Goal: Find specific page/section: Find specific page/section

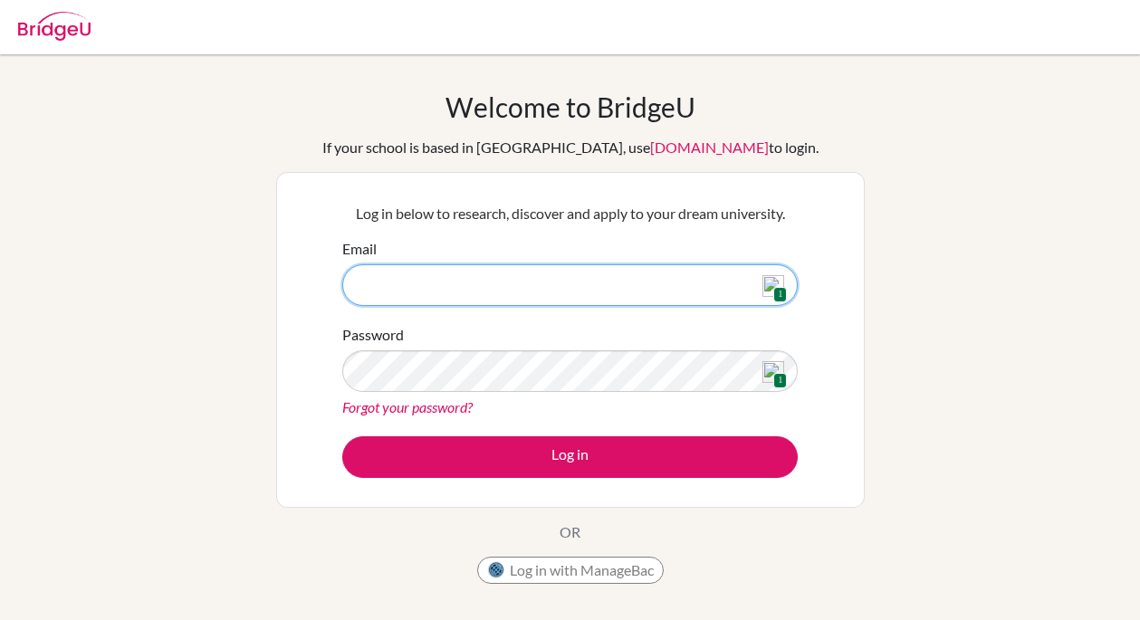
type input "[EMAIL_ADDRESS][DOMAIN_NAME]"
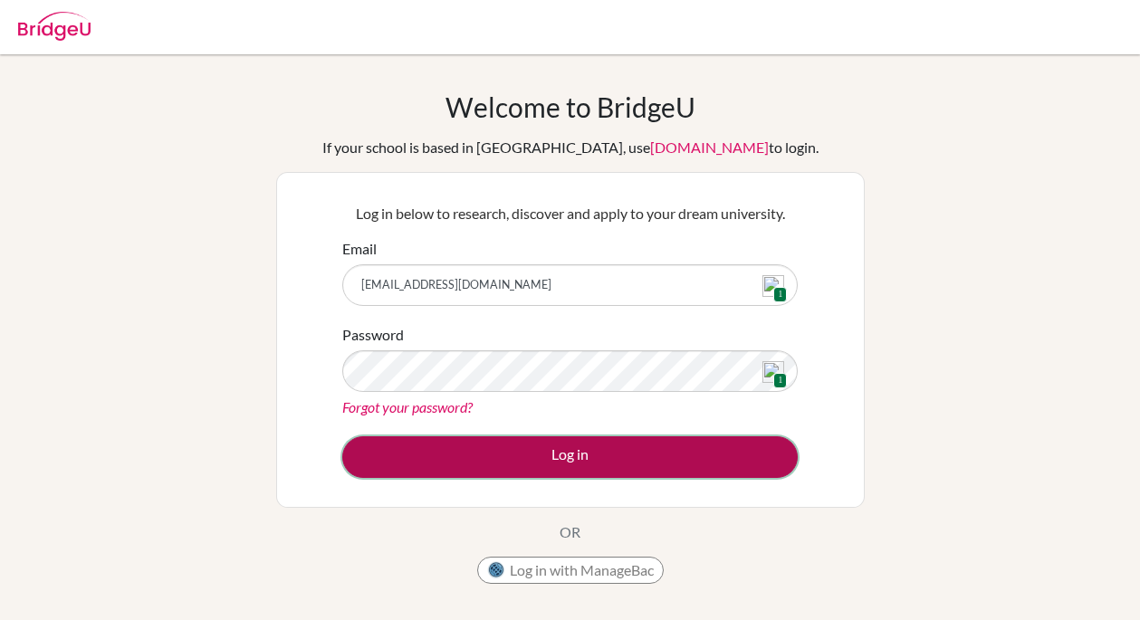
click at [630, 458] on button "Log in" at bounding box center [569, 457] width 455 height 42
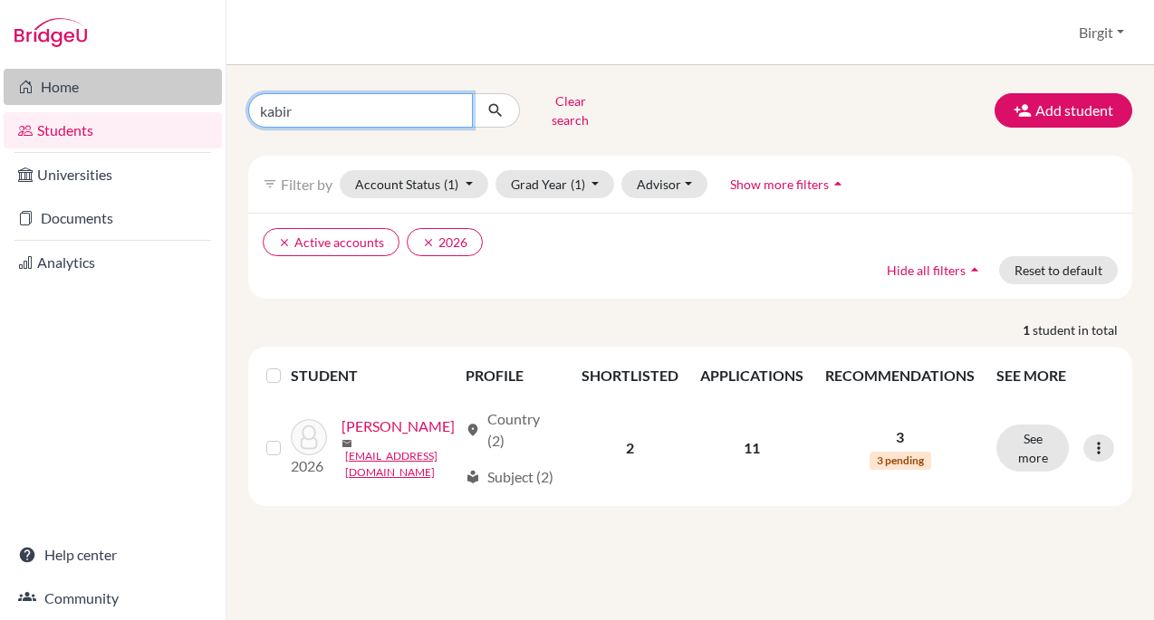
drag, startPoint x: 417, startPoint y: 102, endPoint x: 139, endPoint y: 76, distance: 279.2
click at [139, 76] on div "Home Students Universities Documents Analytics Help center Community Students o…" at bounding box center [577, 310] width 1154 height 620
type input "sidd"
click button "submit" at bounding box center [496, 110] width 48 height 34
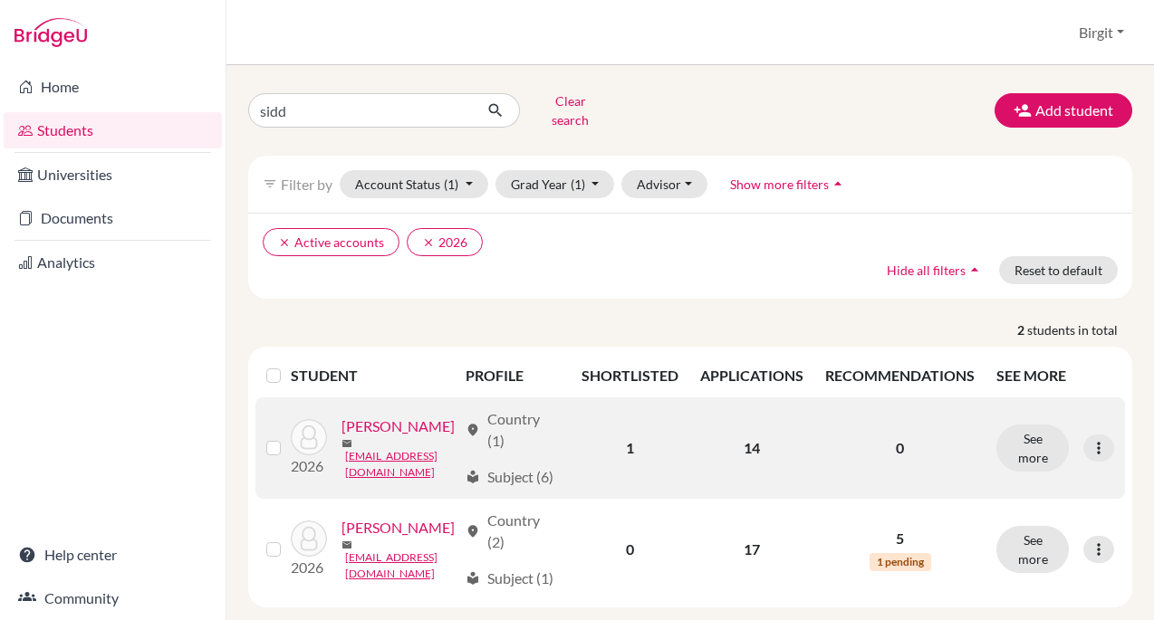
click at [354, 437] on link "Raghavan, Siddhartha" at bounding box center [397, 427] width 113 height 22
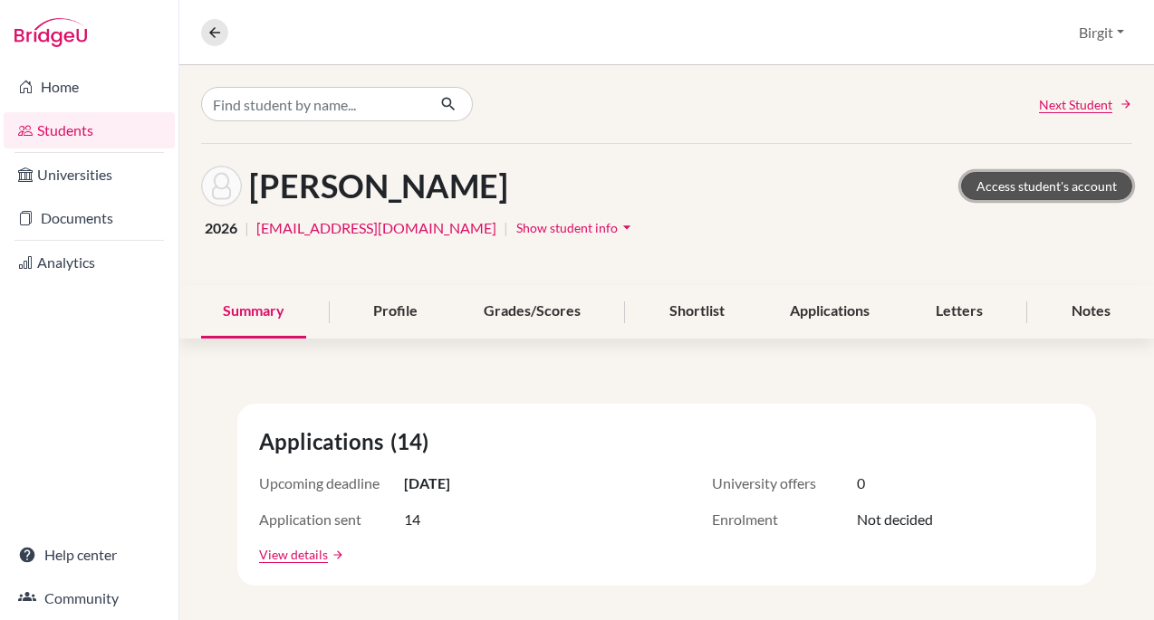
click at [1028, 182] on link "Access student's account" at bounding box center [1046, 186] width 171 height 28
